Goal: Task Accomplishment & Management: Manage account settings

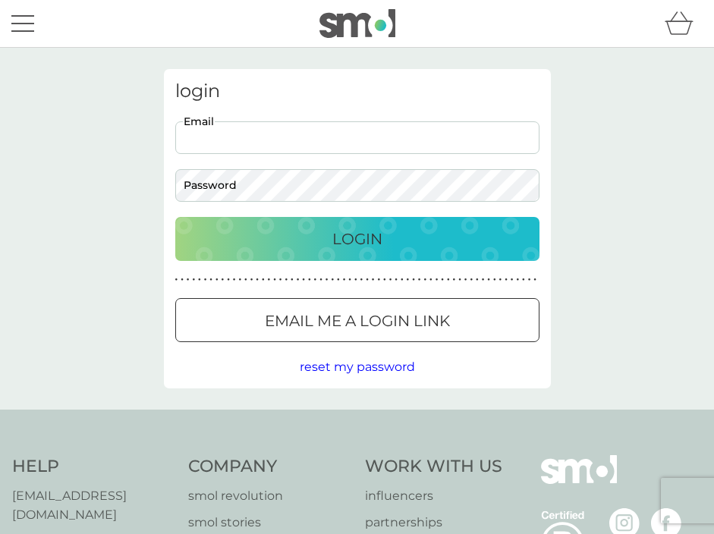
click at [408, 137] on input "Email" at bounding box center [357, 137] width 364 height 33
type input "[EMAIL_ADDRESS][DOMAIN_NAME]"
click at [384, 311] on p "Email me a login link" at bounding box center [357, 321] width 185 height 24
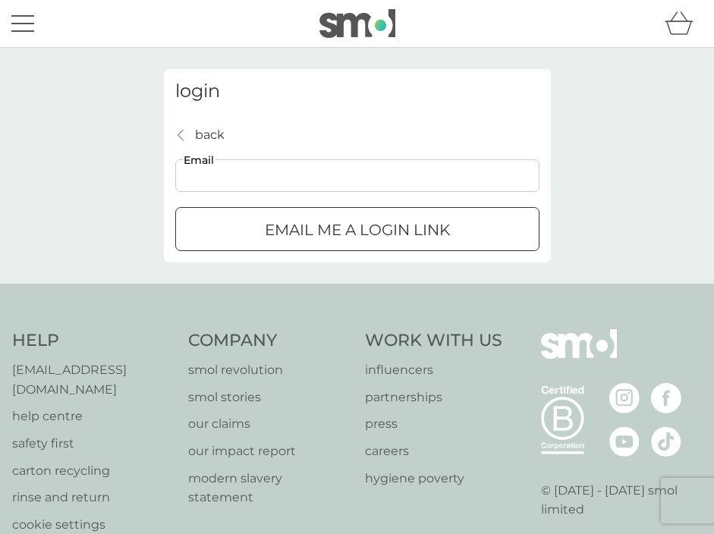
click at [346, 169] on input "Email" at bounding box center [357, 175] width 364 height 33
type input "[EMAIL_ADDRESS][DOMAIN_NAME]"
click at [357, 221] on p "Email me a login link" at bounding box center [357, 230] width 185 height 24
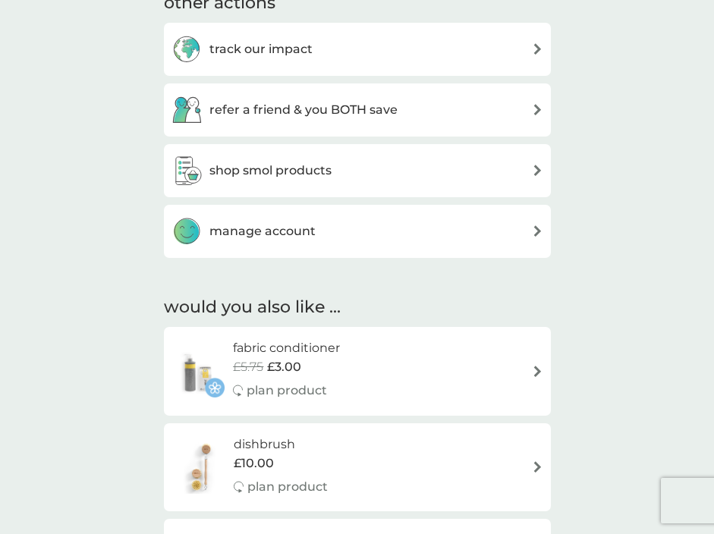
scroll to position [205, 0]
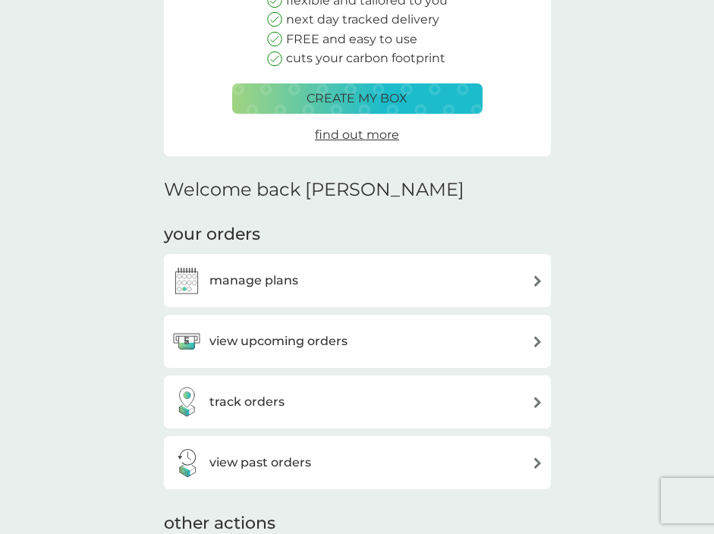
click at [460, 266] on div "manage plans" at bounding box center [358, 281] width 372 height 30
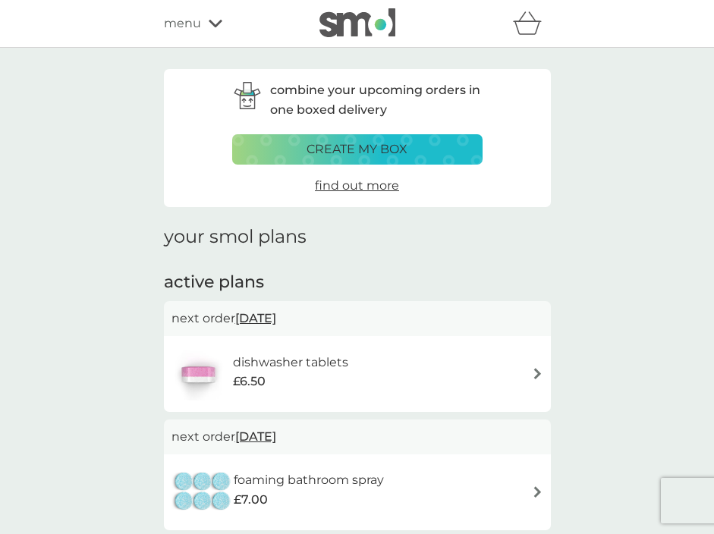
click at [276, 320] on span "13 Oct 2025" at bounding box center [255, 319] width 41 height 30
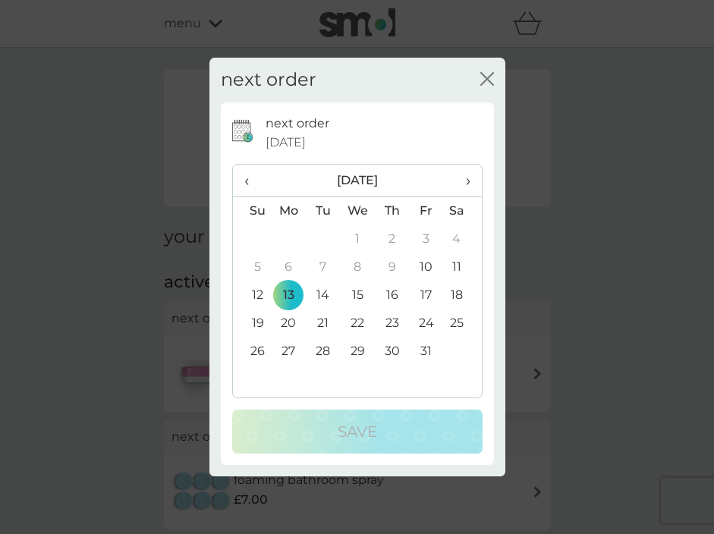
click at [289, 348] on td "27" at bounding box center [289, 352] width 35 height 28
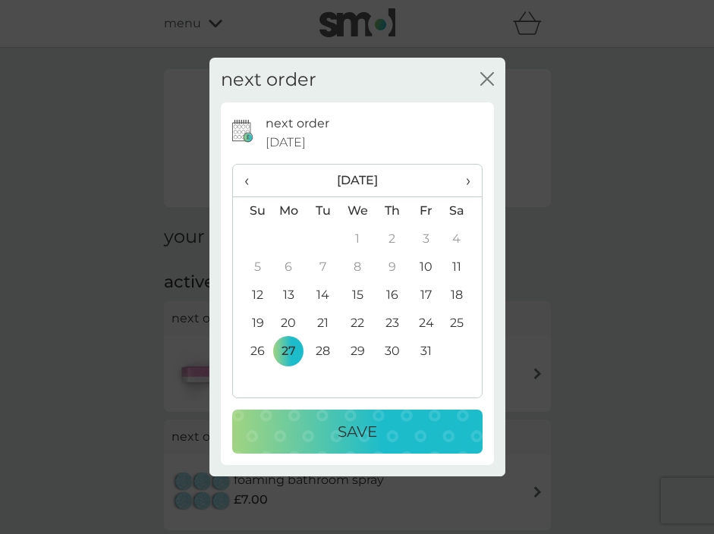
click at [335, 439] on div "Save" at bounding box center [357, 432] width 220 height 24
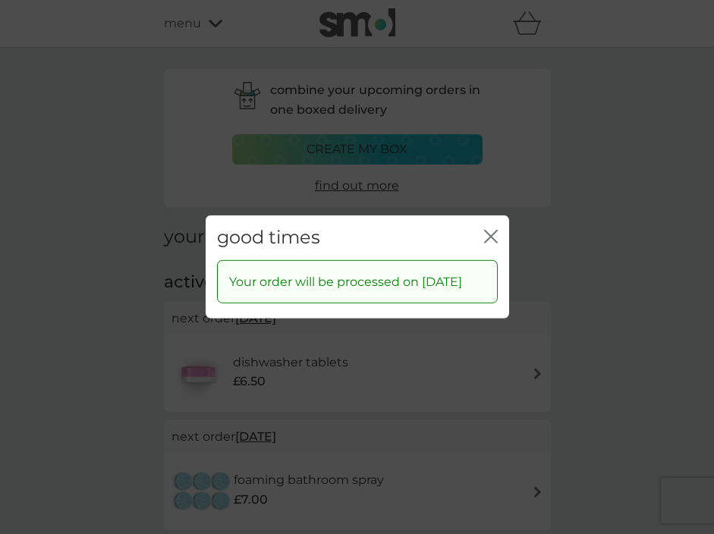
click at [489, 230] on icon "close" at bounding box center [491, 237] width 14 height 14
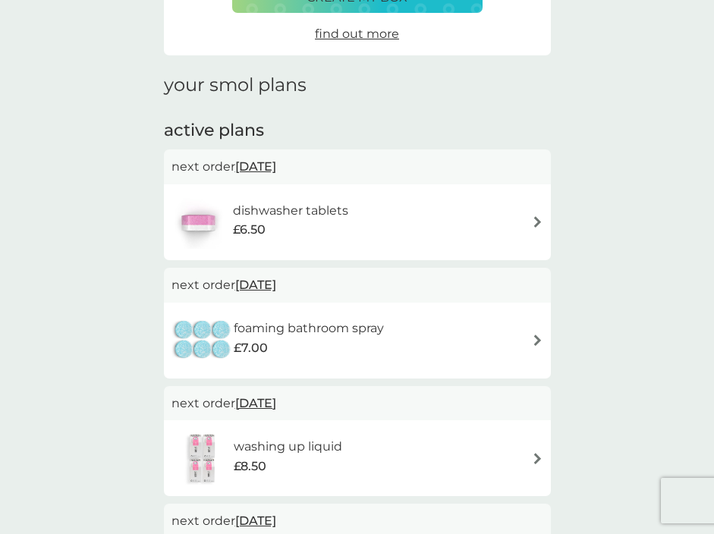
scroll to position [277, 0]
